Goal: Task Accomplishment & Management: Complete application form

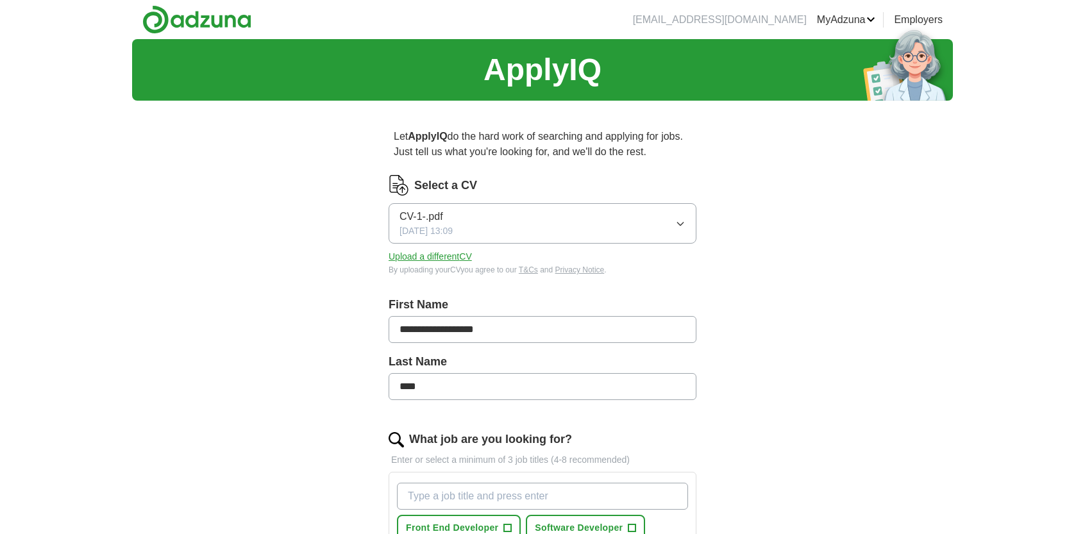
click at [504, 222] on button "CV-1-.pdf [DATE] 13:09" at bounding box center [542, 223] width 308 height 40
click at [438, 258] on button "Upload a different CV" at bounding box center [429, 256] width 83 height 13
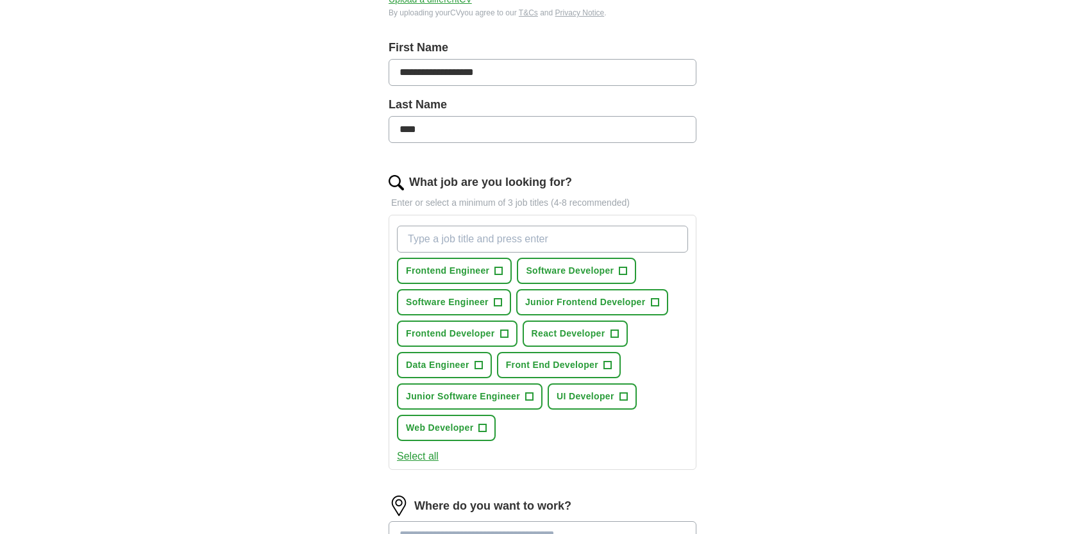
scroll to position [294, 0]
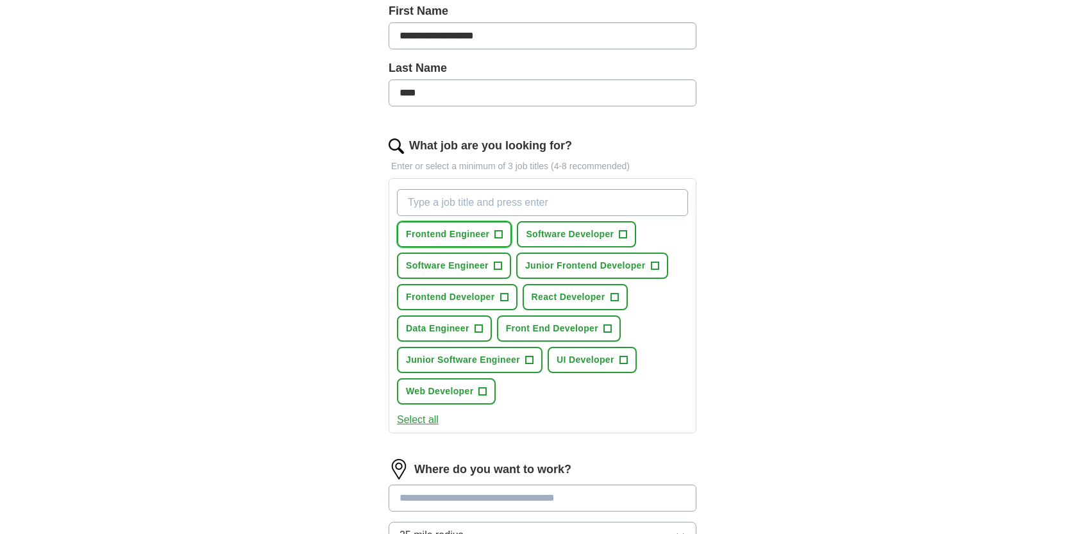
click at [500, 233] on span "+" at bounding box center [499, 234] width 8 height 10
click at [583, 240] on button "Software Developer +" at bounding box center [576, 234] width 119 height 26
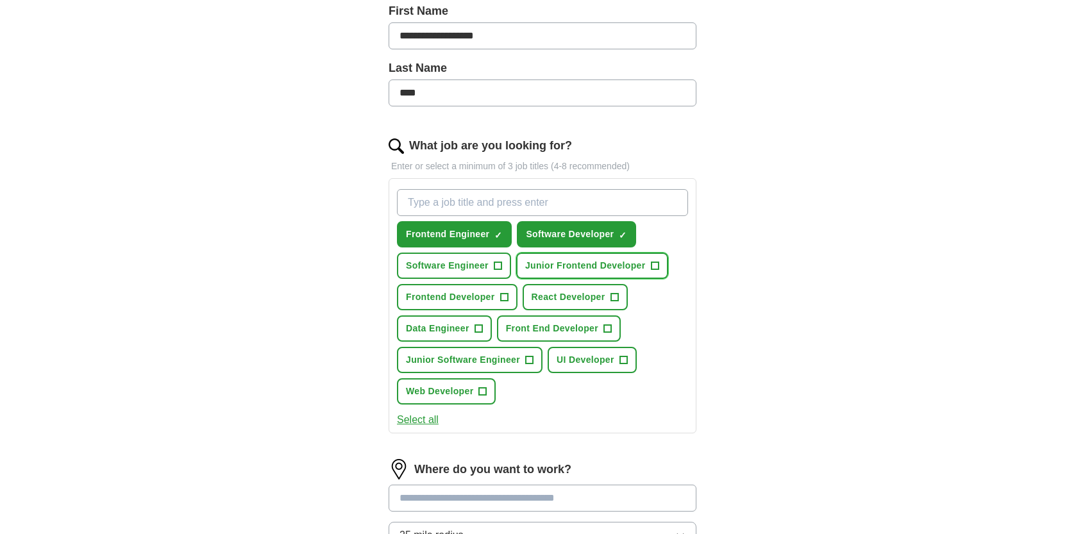
click at [565, 260] on span "Junior Frontend Developer" at bounding box center [585, 265] width 121 height 13
click at [494, 262] on span "+" at bounding box center [498, 266] width 8 height 8
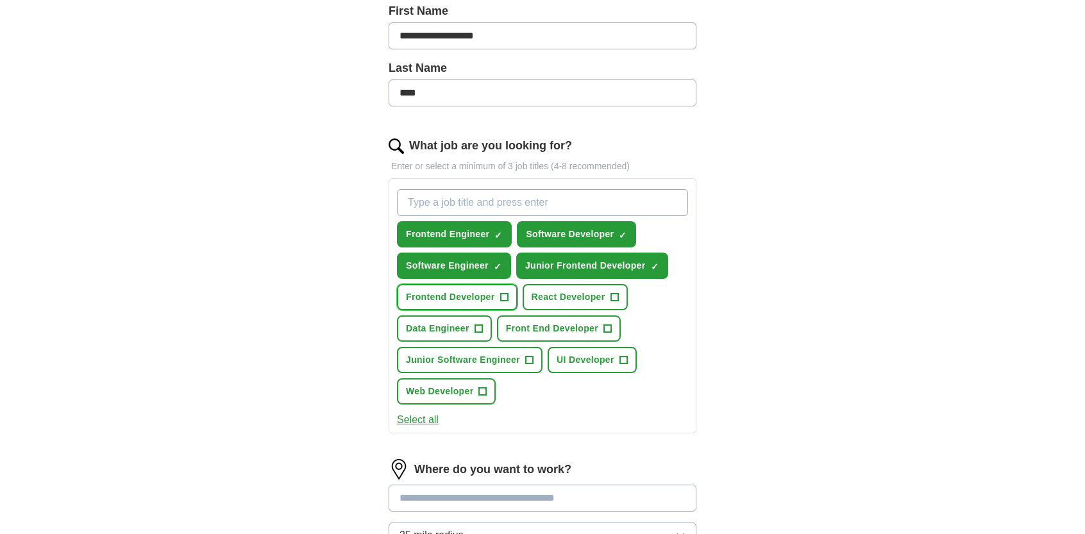
click at [487, 287] on button "Frontend Developer +" at bounding box center [457, 297] width 121 height 26
click at [555, 296] on span "React Developer" at bounding box center [568, 296] width 74 height 13
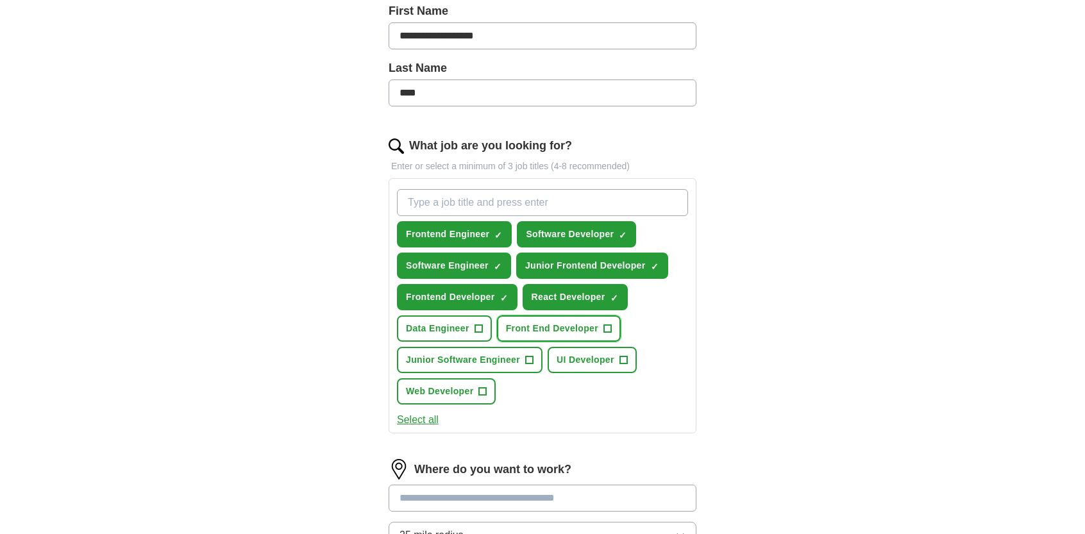
click at [544, 315] on button "Front End Developer +" at bounding box center [559, 328] width 124 height 26
click at [476, 324] on span "+" at bounding box center [478, 329] width 8 height 10
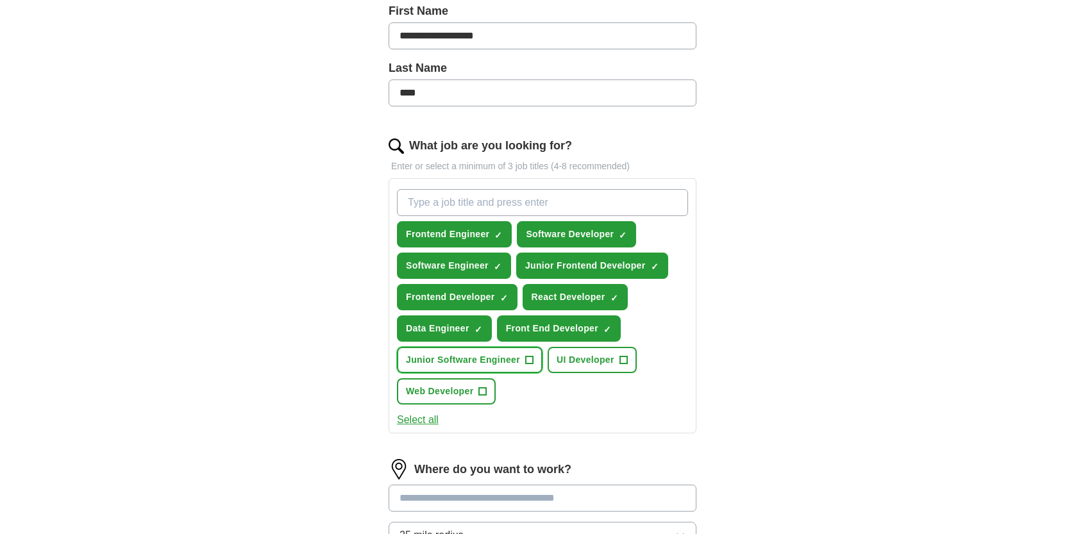
click at [476, 347] on button "Junior Software Engineer +" at bounding box center [470, 360] width 146 height 26
click at [562, 353] on span "UI Developer" at bounding box center [585, 359] width 58 height 13
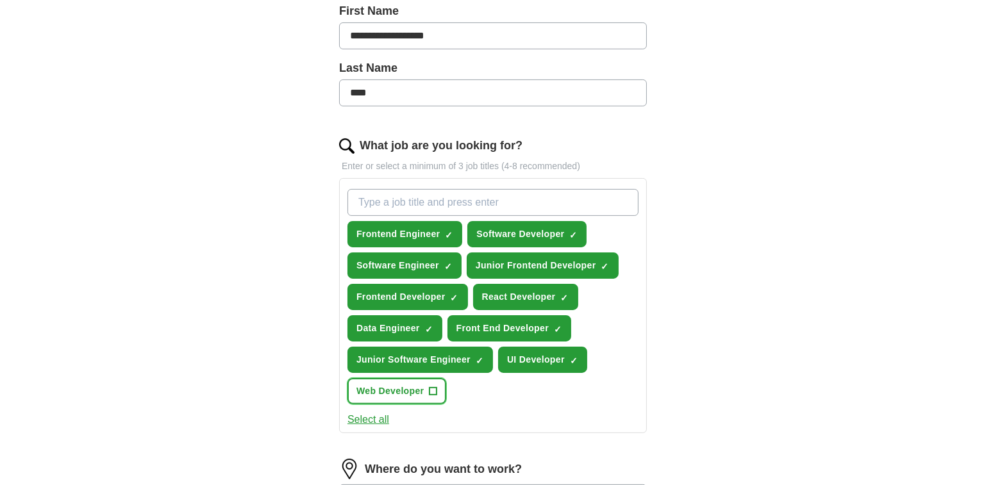
click at [414, 386] on span "Web Developer" at bounding box center [389, 391] width 67 height 13
click at [0, 0] on span "×" at bounding box center [0, 0] width 0 height 0
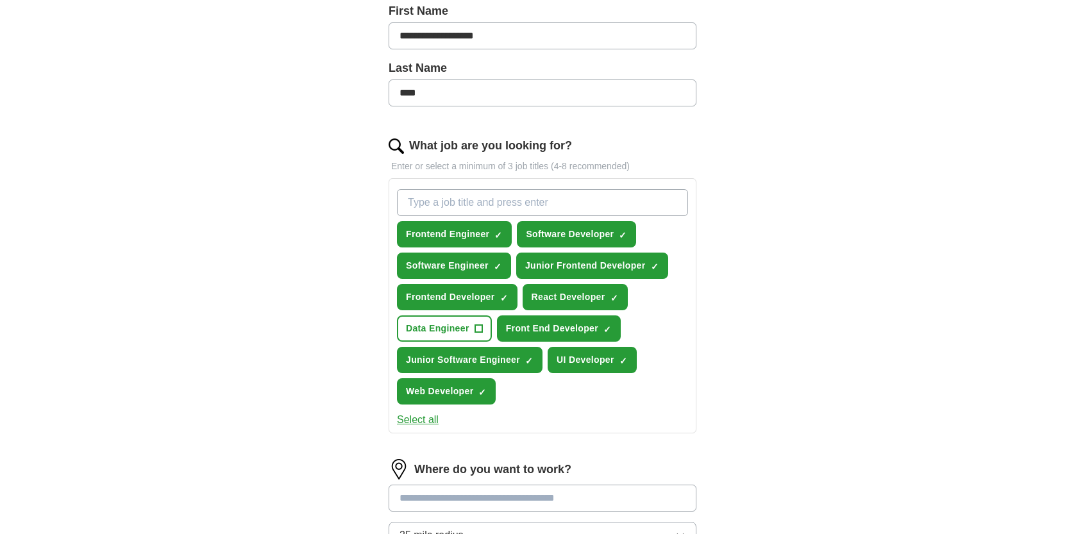
click at [783, 216] on div "**********" at bounding box center [542, 261] width 821 height 1030
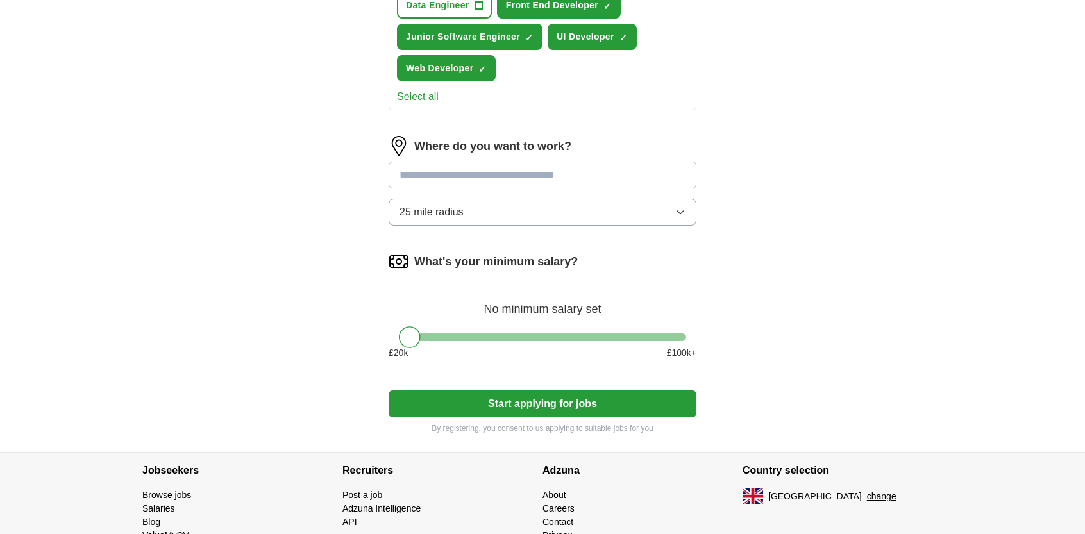
scroll to position [618, 0]
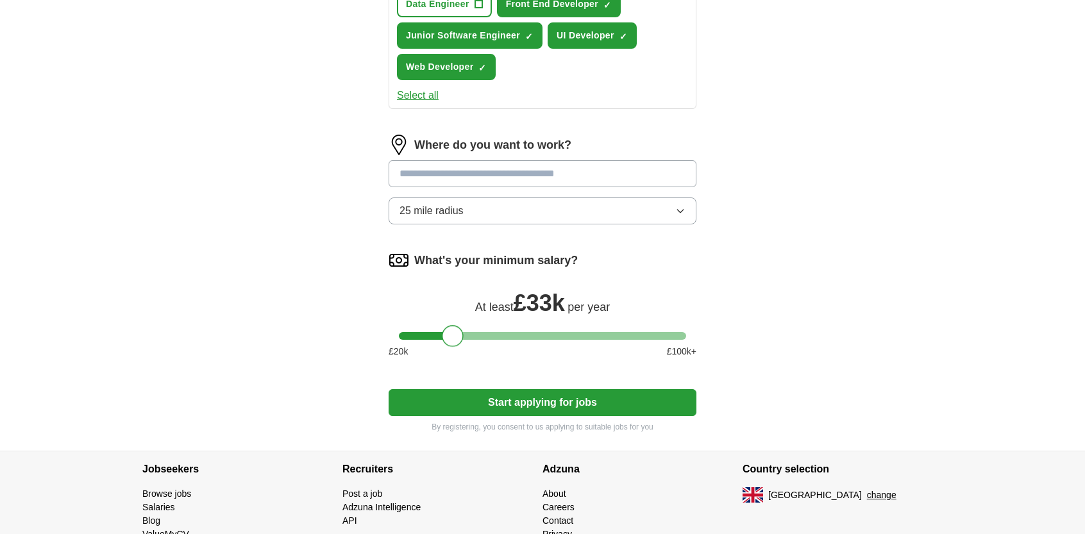
drag, startPoint x: 405, startPoint y: 333, endPoint x: 449, endPoint y: 331, distance: 43.6
click at [449, 331] on div at bounding box center [453, 336] width 22 height 22
click at [505, 397] on button "Start applying for jobs" at bounding box center [542, 402] width 308 height 27
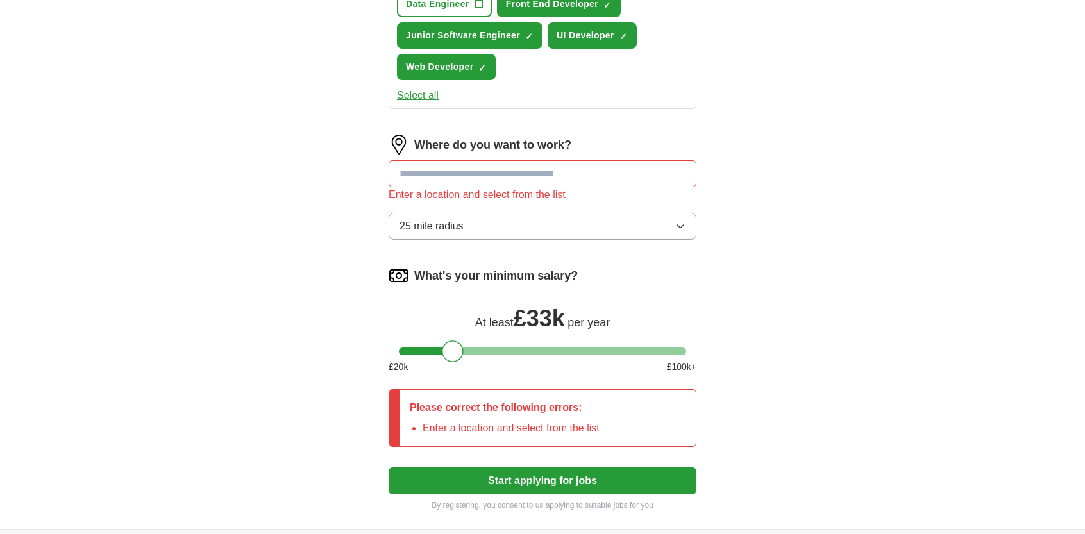
click at [436, 172] on input at bounding box center [542, 173] width 308 height 27
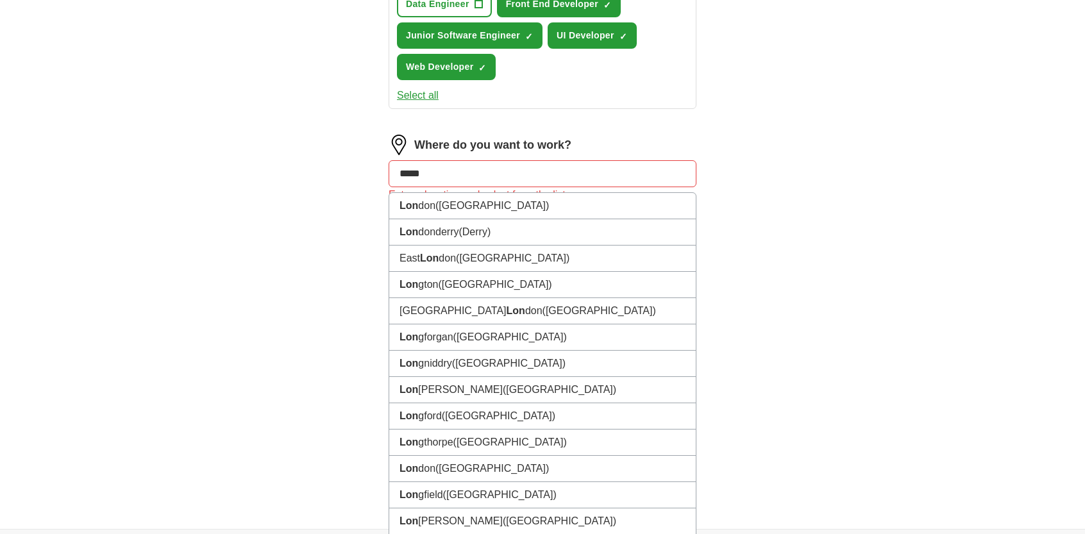
type input "******"
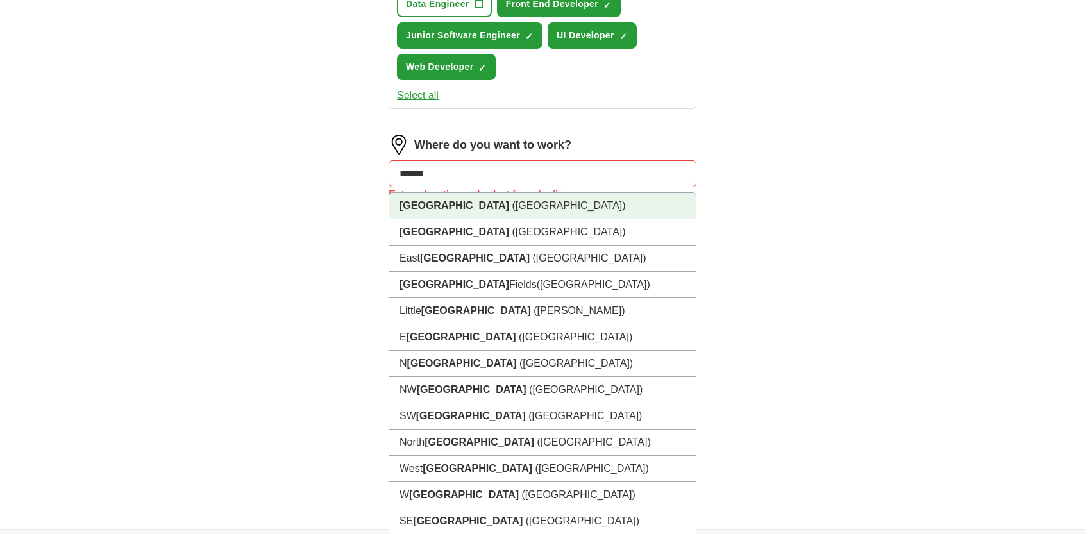
click at [512, 202] on span "([GEOGRAPHIC_DATA])" at bounding box center [568, 205] width 113 height 11
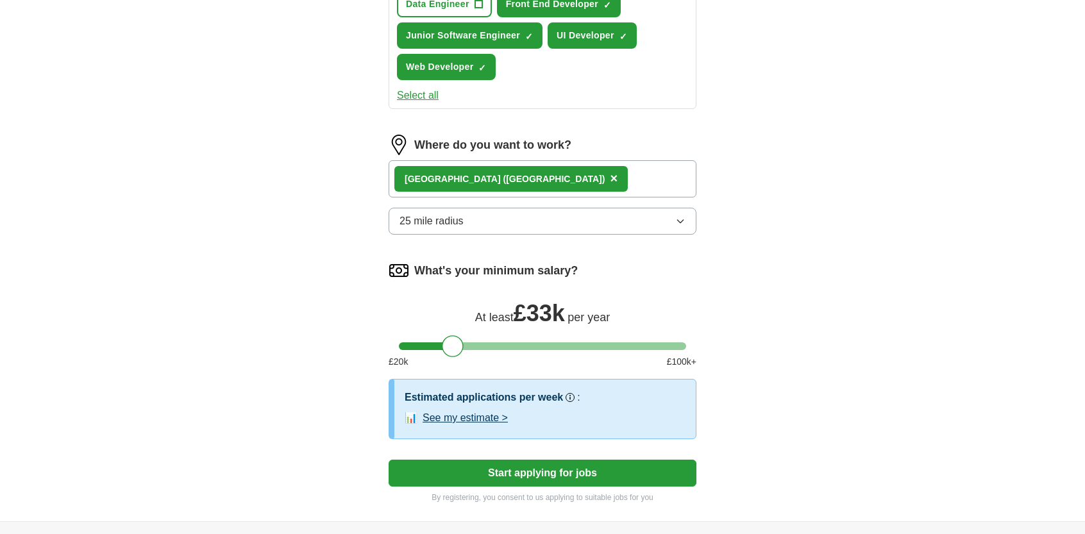
click at [474, 213] on button "25 mile radius" at bounding box center [542, 221] width 308 height 27
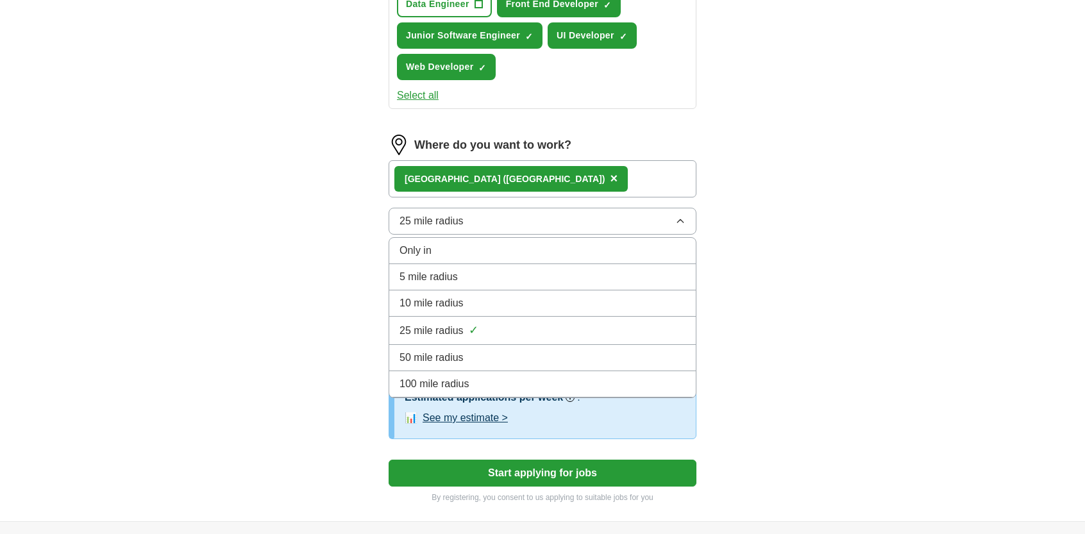
click at [437, 377] on span "100 mile radius" at bounding box center [434, 383] width 70 height 15
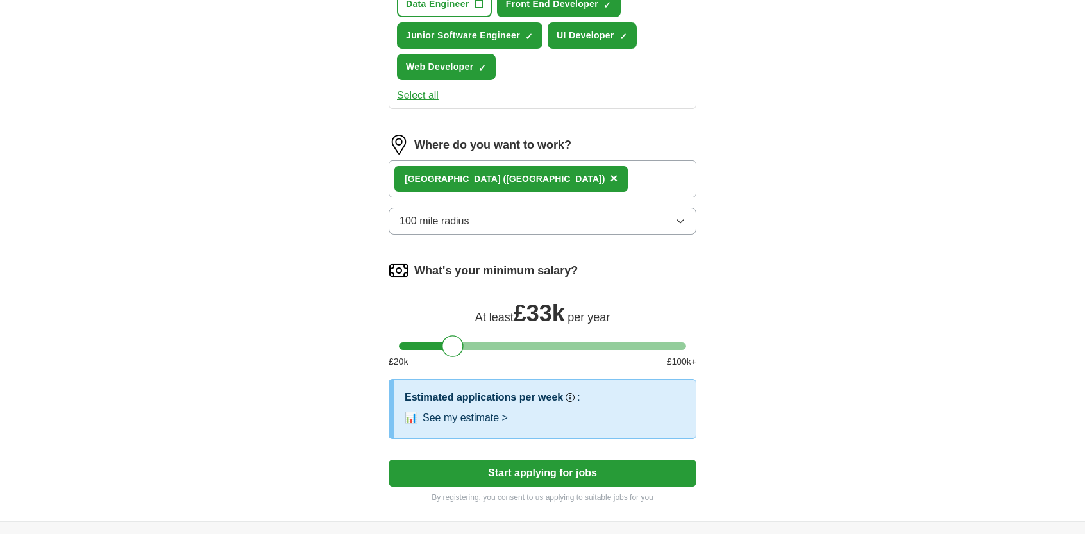
click at [533, 472] on button "Start applying for jobs" at bounding box center [542, 473] width 308 height 27
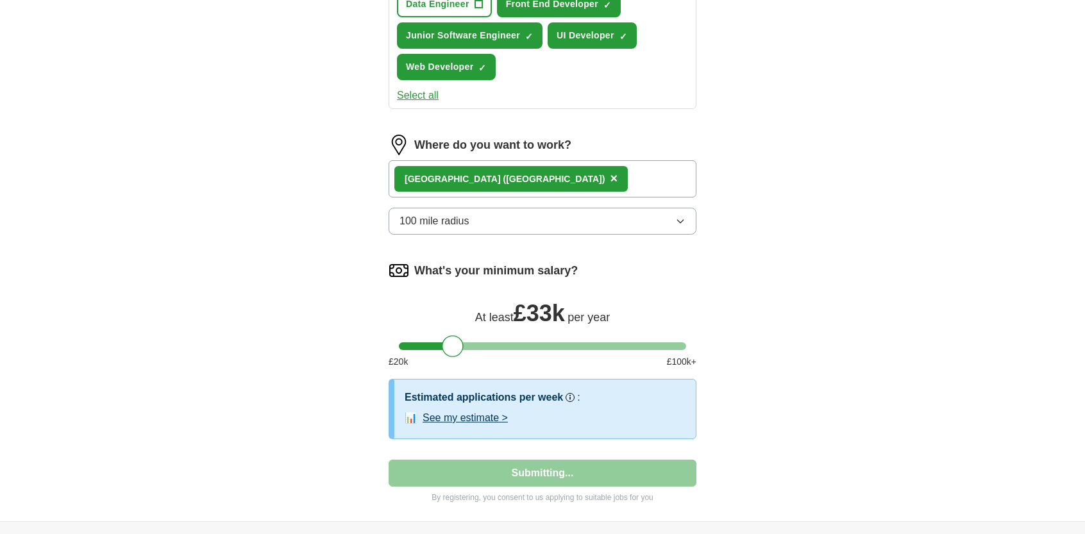
select select "**"
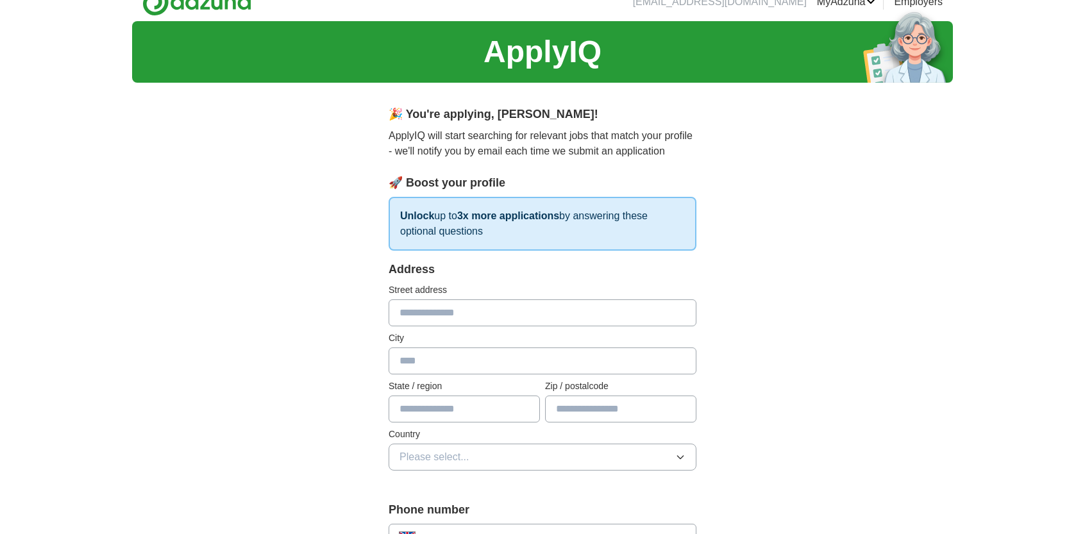
scroll to position [0, 0]
